Goal: Check status

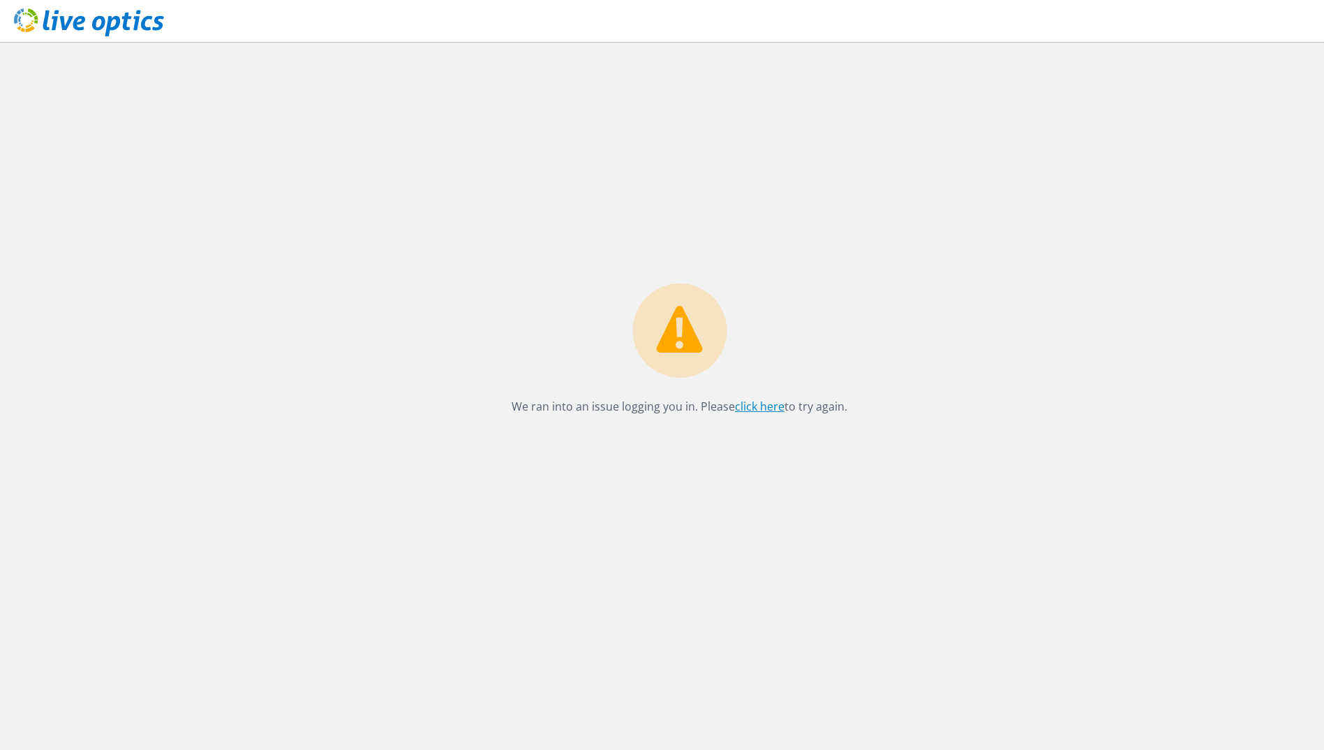
click at [763, 410] on link "click here" at bounding box center [760, 406] width 50 height 15
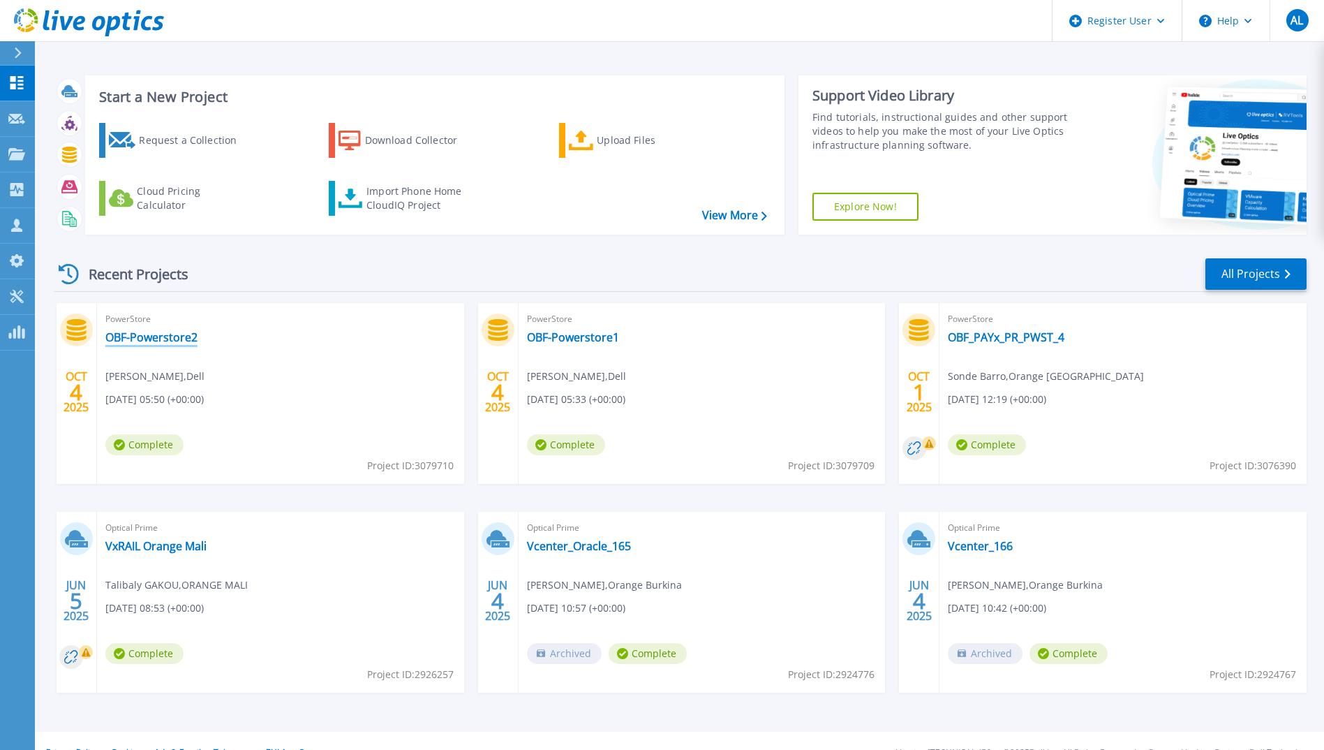
click at [149, 338] on link "OBF-Powerstore2" at bounding box center [151, 337] width 92 height 14
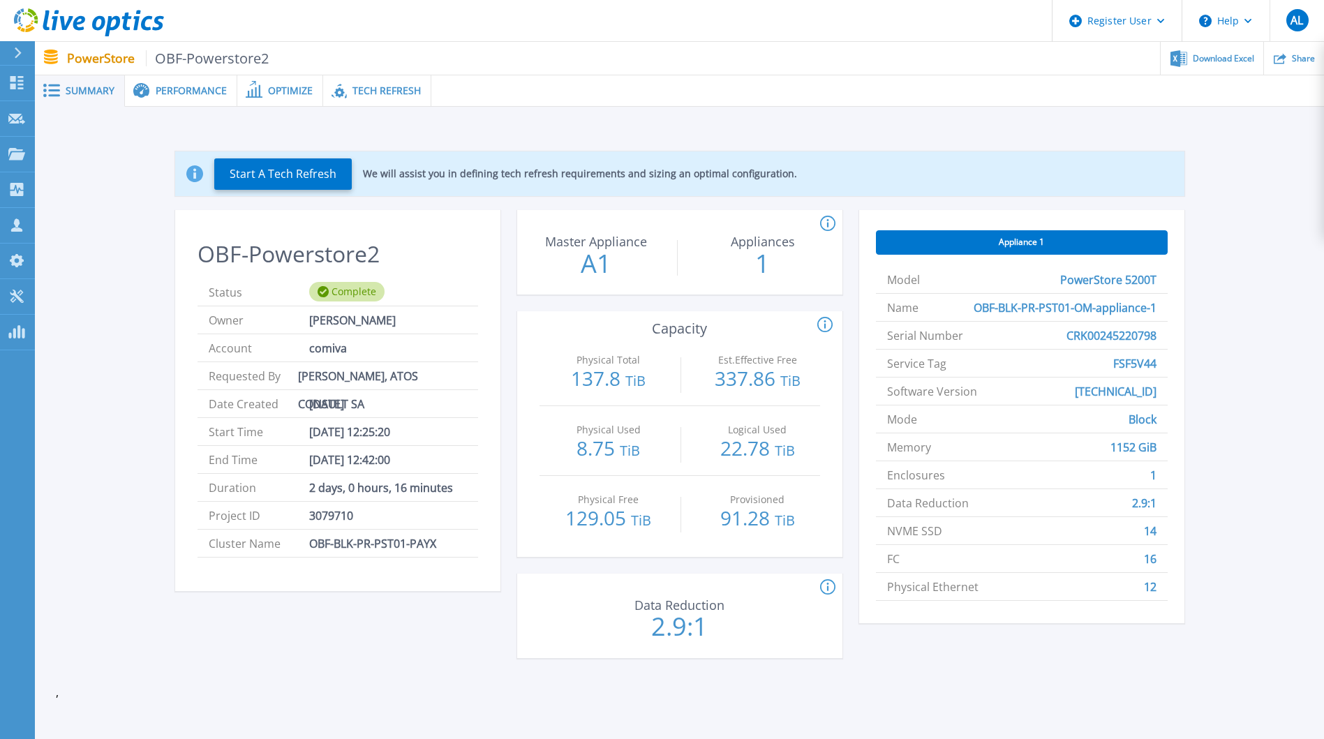
click at [172, 88] on span "Performance" at bounding box center [191, 91] width 71 height 10
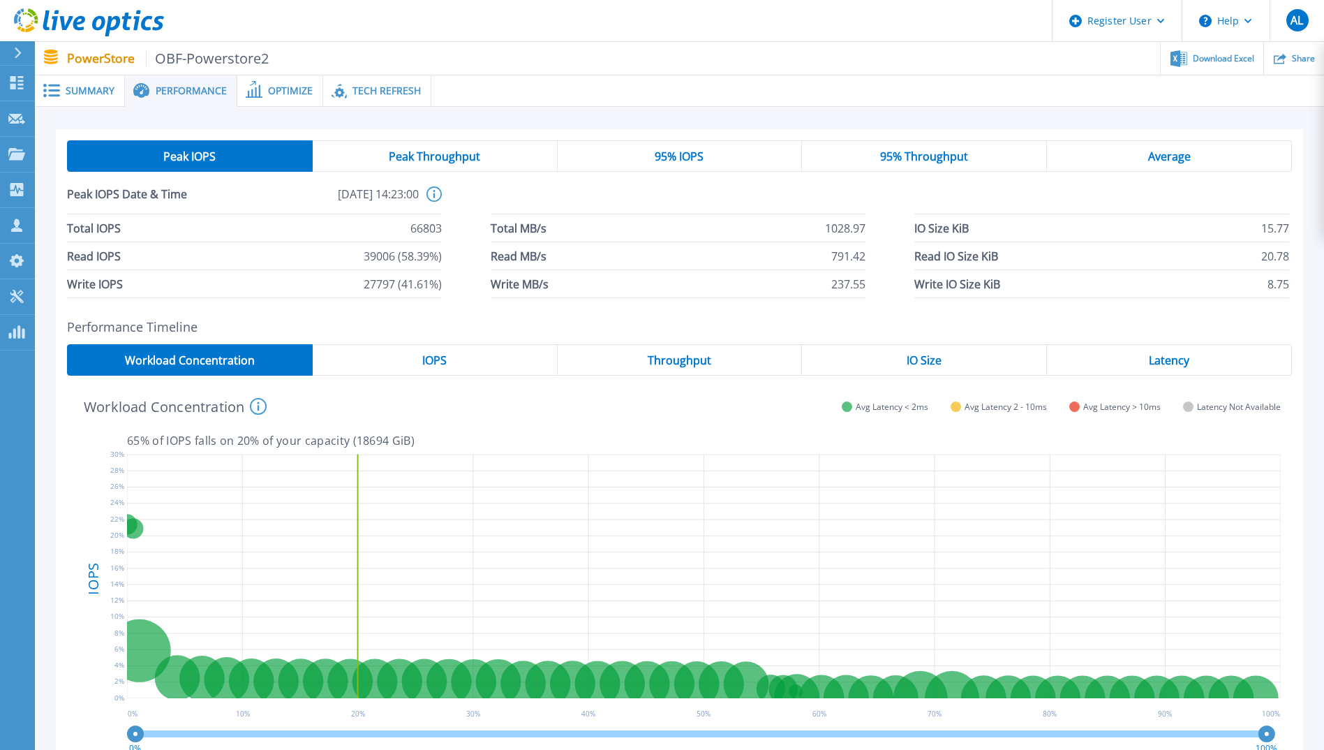
click at [445, 366] on span "IOPS" at bounding box center [434, 360] width 24 height 11
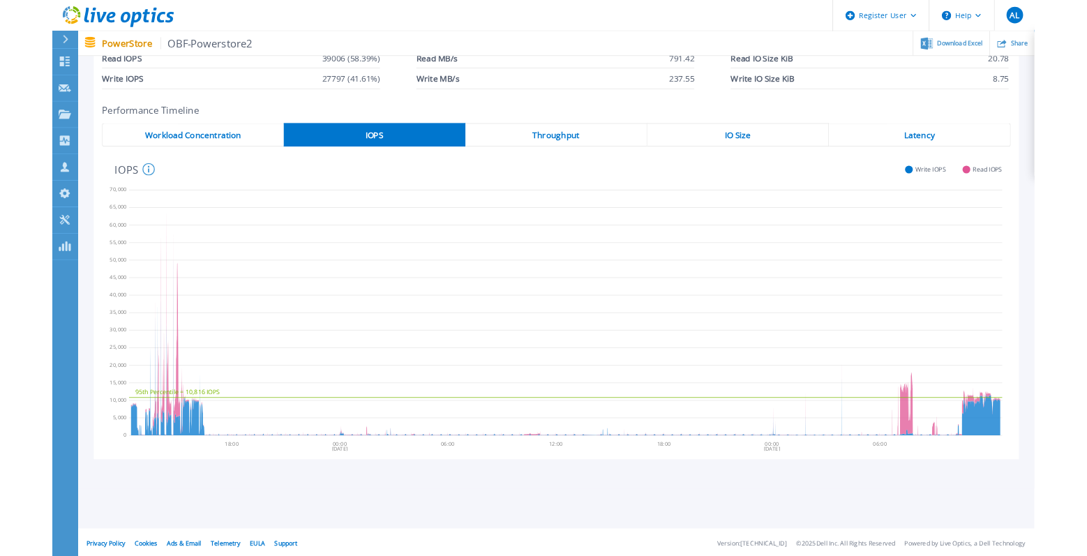
scroll to position [183, 0]
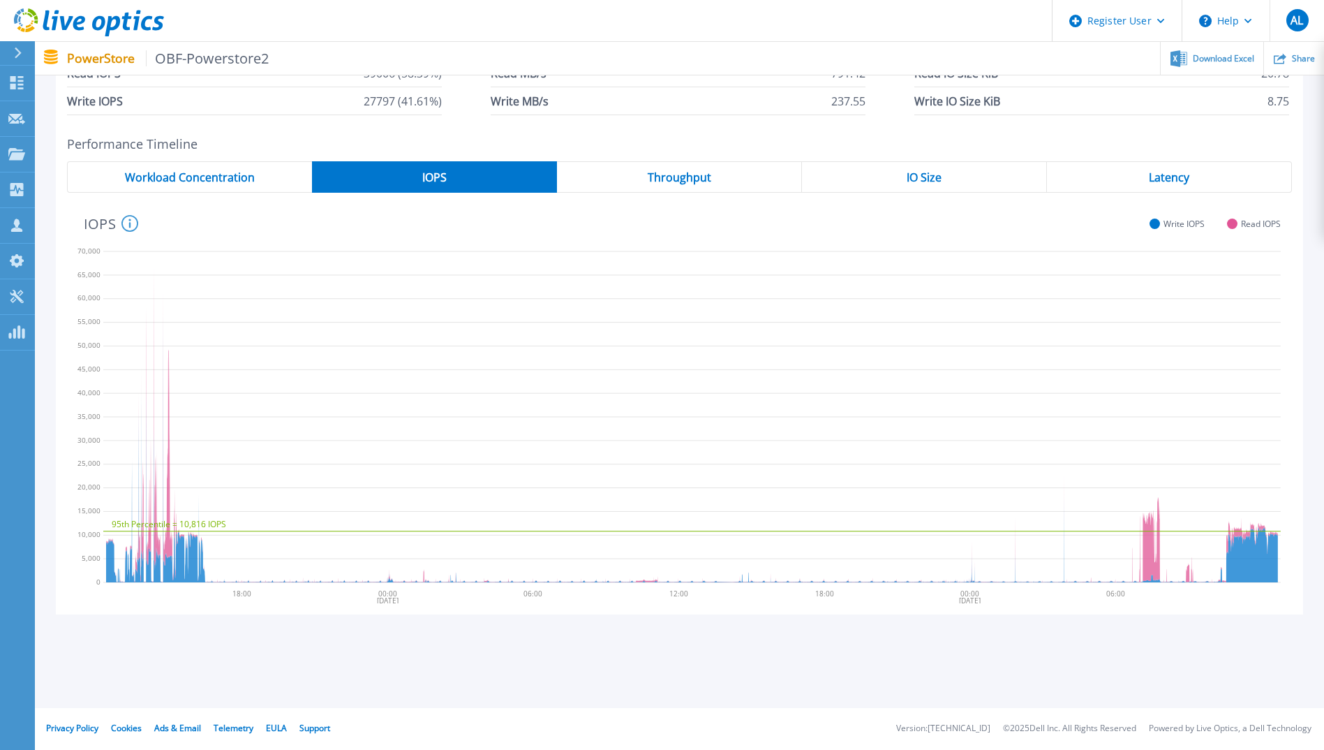
drag, startPoint x: 1196, startPoint y: 558, endPoint x: 1301, endPoint y: 557, distance: 104.7
click at [1301, 557] on div "Performance Timeline Workload Concentration IOPS Throughput IO Size Latency 95t…" at bounding box center [679, 376] width 1247 height 478
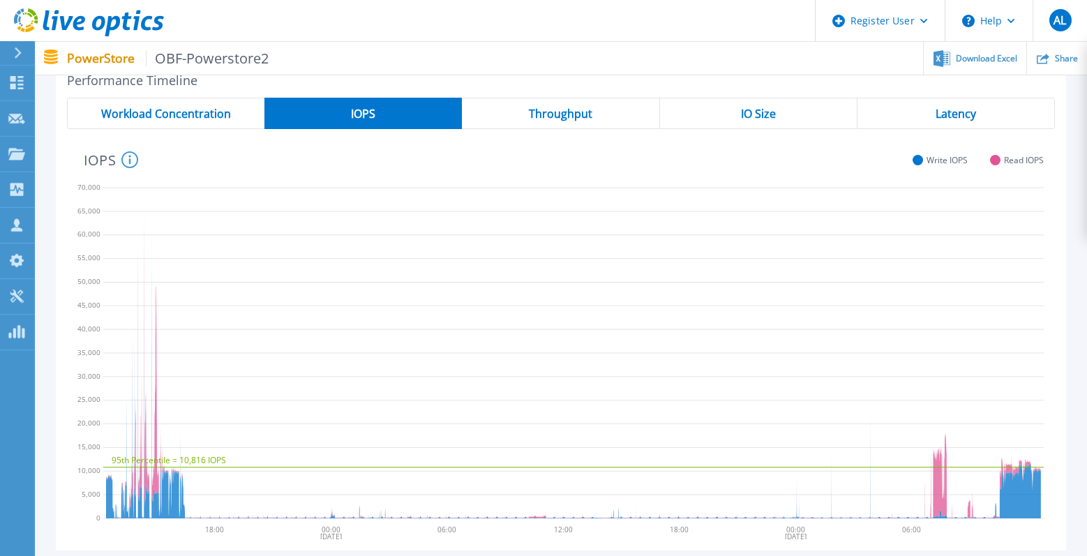
scroll to position [322, 0]
